Goal: Information Seeking & Learning: Learn about a topic

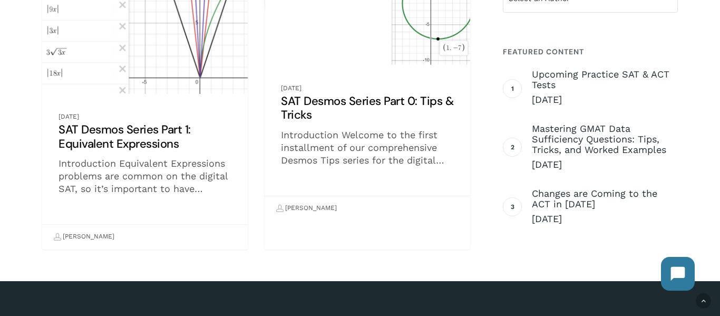
scroll to position [925, 0]
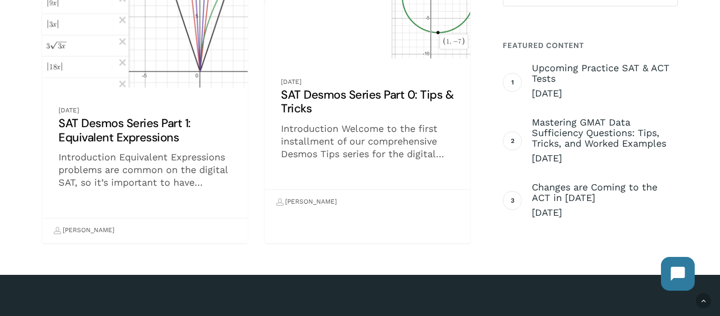
click at [370, 130] on link "SAT Desmos Series Part 0: Tips & Tricks" at bounding box center [368, 81] width 206 height 265
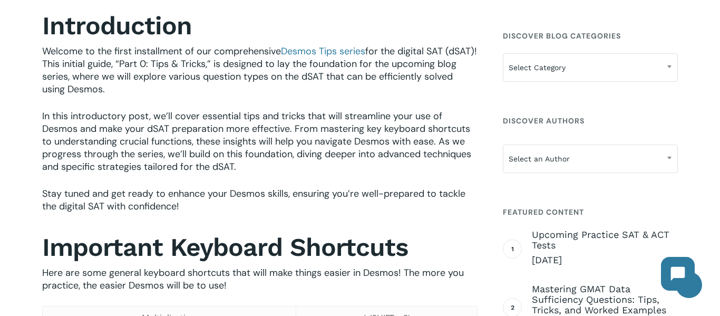
scroll to position [345, 0]
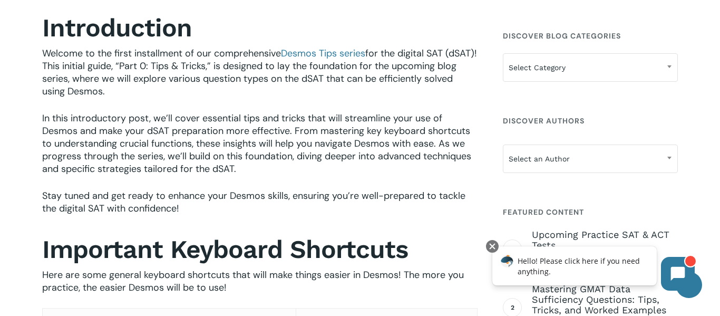
click at [425, 89] on p "Welcome to the first installment of our comprehensive Desmos Tips series for th…" at bounding box center [259, 79] width 435 height 65
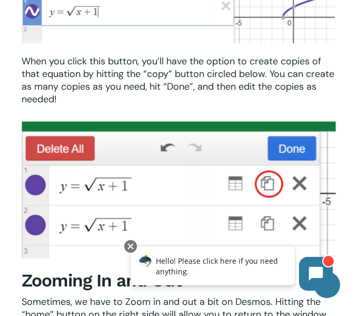
scroll to position [1834, 0]
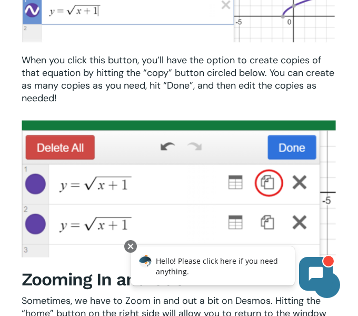
click at [325, 157] on img at bounding box center [179, 190] width 315 height 142
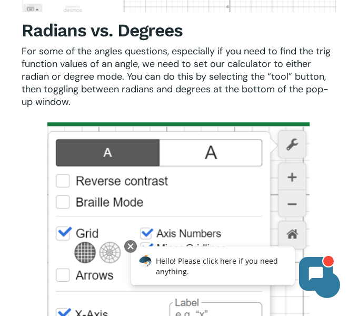
scroll to position [2305, 0]
